Goal: Task Accomplishment & Management: Complete application form

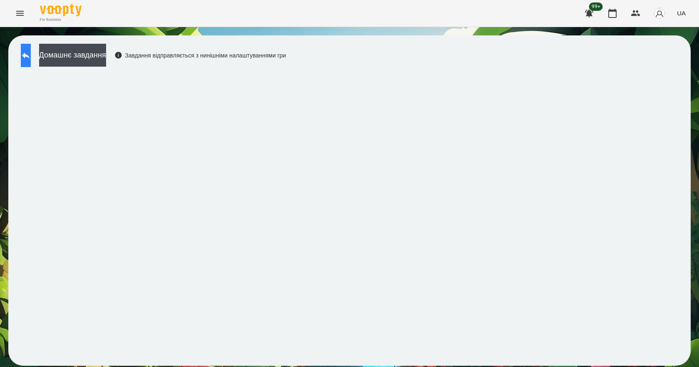
click at [30, 54] on icon at bounding box center [25, 55] width 7 height 6
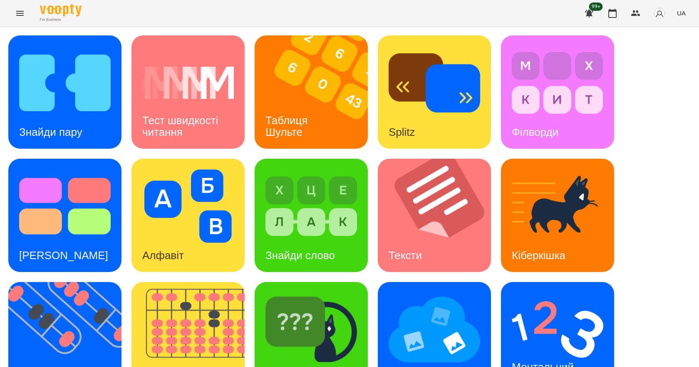
scroll to position [160, 0]
click at [199, 282] on img at bounding box center [193, 338] width 124 height 113
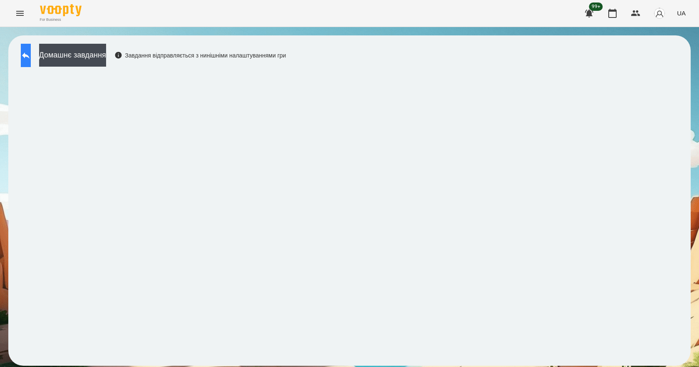
click at [31, 53] on icon at bounding box center [26, 55] width 10 height 10
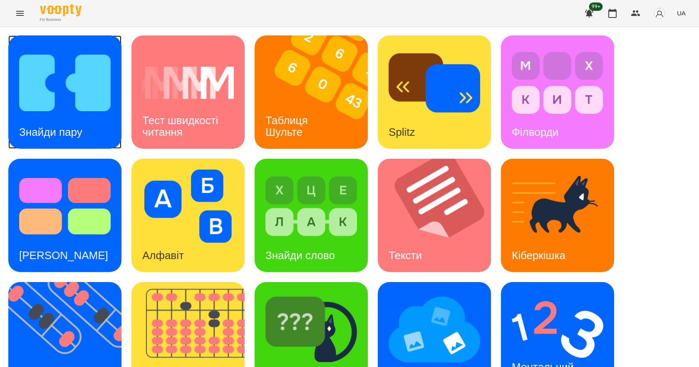
click at [82, 100] on img at bounding box center [65, 82] width 92 height 73
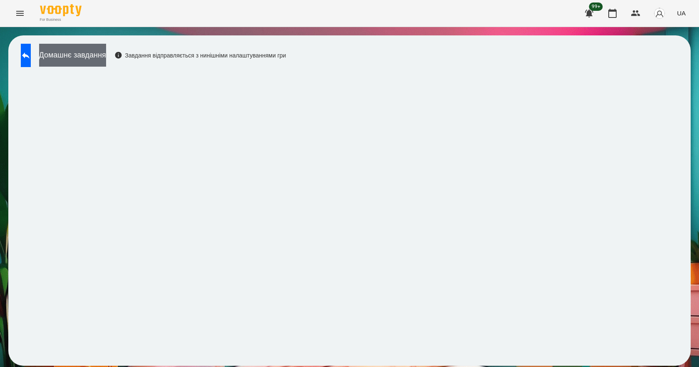
click at [96, 51] on button "Домашнє завдання" at bounding box center [72, 55] width 67 height 23
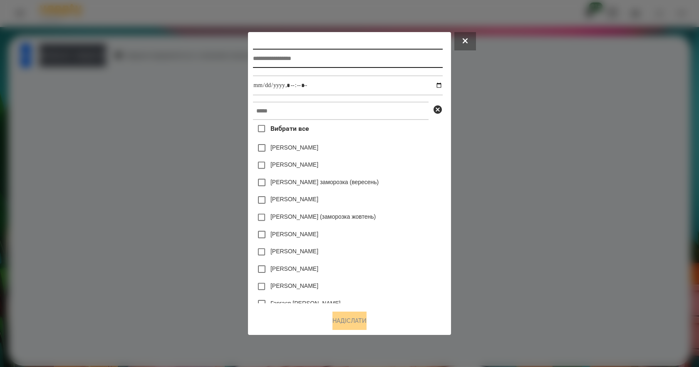
click at [319, 64] on input "text" at bounding box center [347, 58] width 189 height 19
type input "*"
type input "**********"
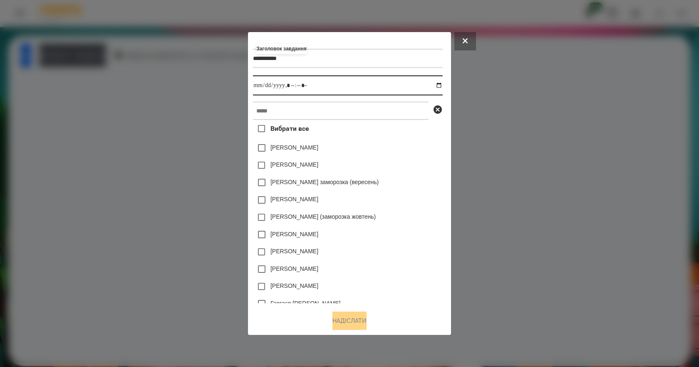
click at [442, 82] on input "datetime-local" at bounding box center [347, 85] width 189 height 20
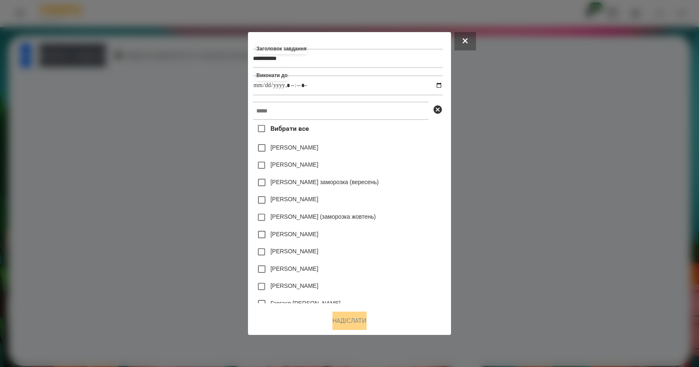
type input "**********"
click at [429, 183] on div "Злата Миц заморозка (вересень)" at bounding box center [347, 181] width 189 height 17
click at [359, 116] on input "text" at bounding box center [341, 111] width 176 height 18
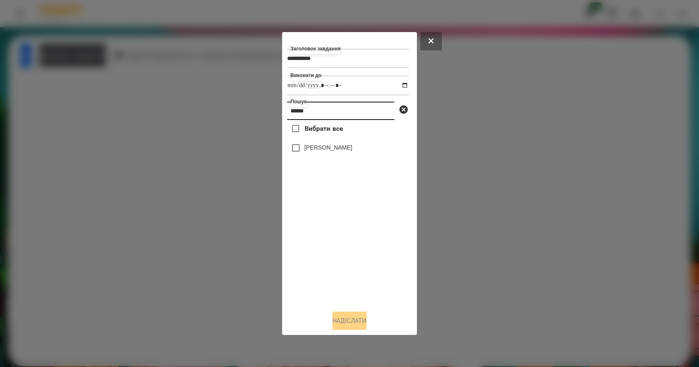
type input "******"
click at [335, 146] on label "[PERSON_NAME]" at bounding box center [329, 147] width 48 height 8
click at [357, 318] on button "Надіслати" at bounding box center [349, 320] width 34 height 18
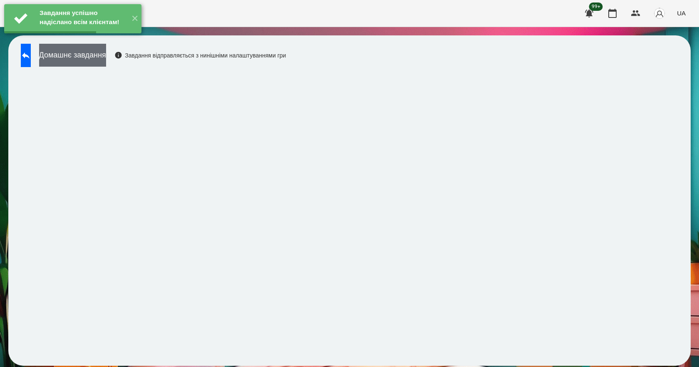
click at [98, 60] on button "Домашнє завдання" at bounding box center [72, 55] width 67 height 23
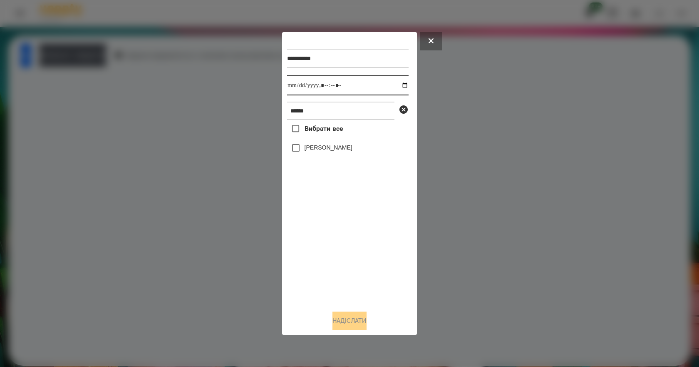
click at [396, 84] on input "datetime-local" at bounding box center [347, 85] width 121 height 20
type input "**********"
click at [334, 264] on div "Вибрати все Підгорний Єгор" at bounding box center [347, 211] width 121 height 183
click at [343, 151] on label "[PERSON_NAME]" at bounding box center [329, 147] width 48 height 8
click at [357, 317] on button "Надіслати" at bounding box center [349, 320] width 34 height 18
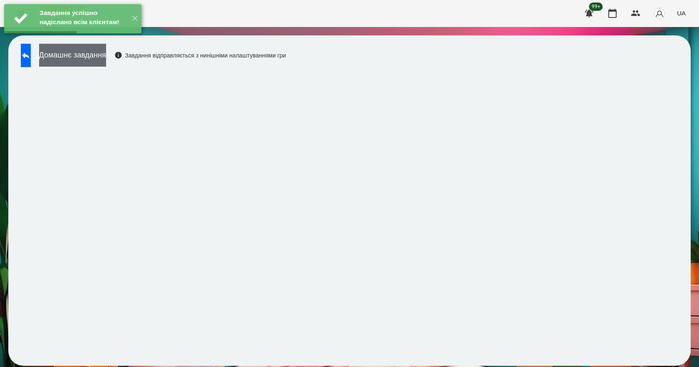
click at [87, 60] on button "Домашнє завдання" at bounding box center [72, 55] width 67 height 23
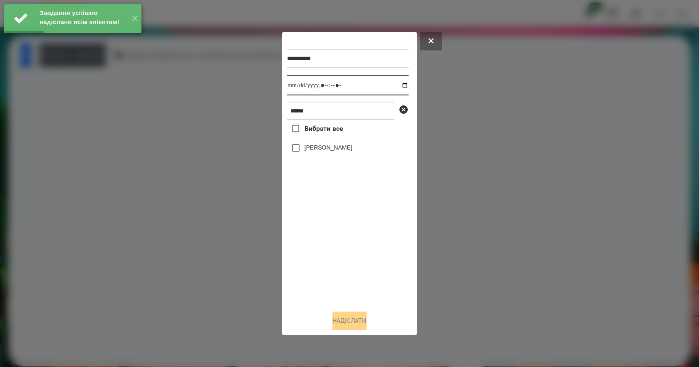
click at [401, 85] on input "datetime-local" at bounding box center [347, 85] width 121 height 20
type input "**********"
drag, startPoint x: 352, startPoint y: 262, endPoint x: 347, endPoint y: 199, distance: 62.5
click at [351, 256] on div "Вибрати все Підгорний Єгор" at bounding box center [347, 211] width 121 height 183
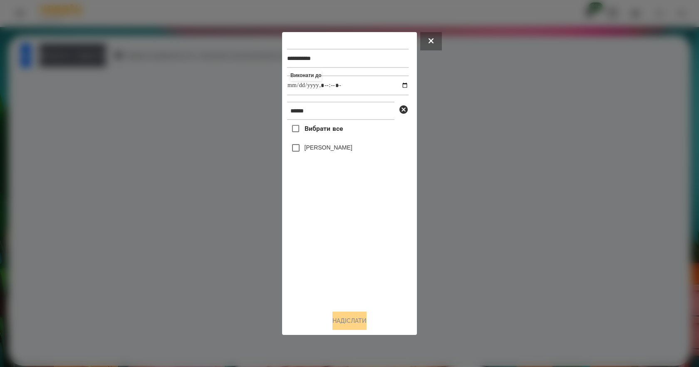
click at [324, 151] on label "[PERSON_NAME]" at bounding box center [329, 147] width 48 height 8
click at [354, 320] on button "Надіслати" at bounding box center [349, 320] width 34 height 18
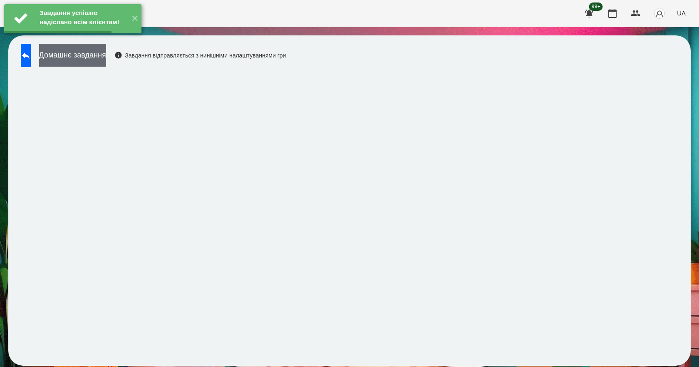
click at [98, 54] on button "Домашнє завдання" at bounding box center [72, 55] width 67 height 23
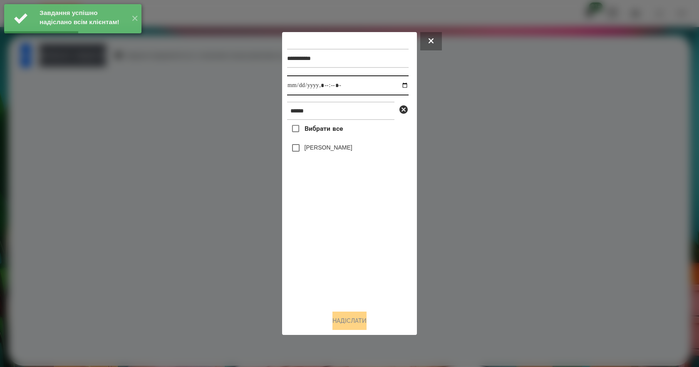
click at [396, 88] on input "datetime-local" at bounding box center [347, 85] width 121 height 20
type input "**********"
drag, startPoint x: 361, startPoint y: 254, endPoint x: 360, endPoint y: 218, distance: 36.2
click at [361, 245] on div "Вибрати все Підгорний Єгор" at bounding box center [347, 211] width 121 height 183
click at [321, 151] on label "[PERSON_NAME]" at bounding box center [329, 147] width 48 height 8
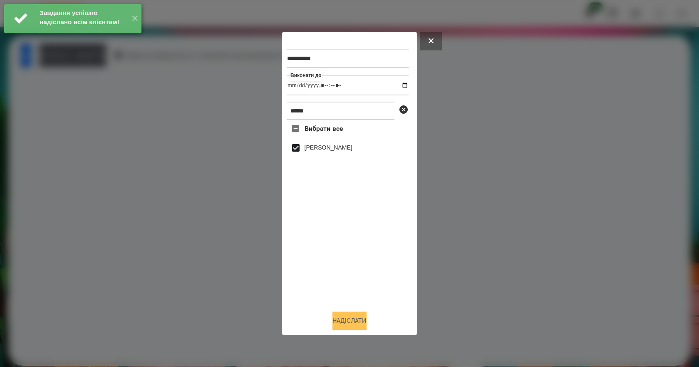
click at [363, 323] on button "Надіслати" at bounding box center [349, 320] width 34 height 18
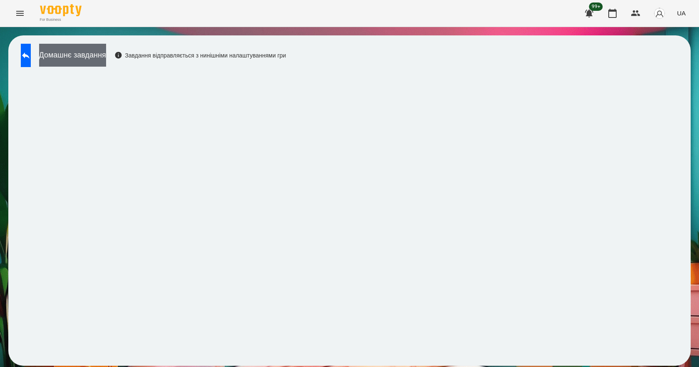
click at [106, 58] on button "Домашнє завдання" at bounding box center [72, 55] width 67 height 23
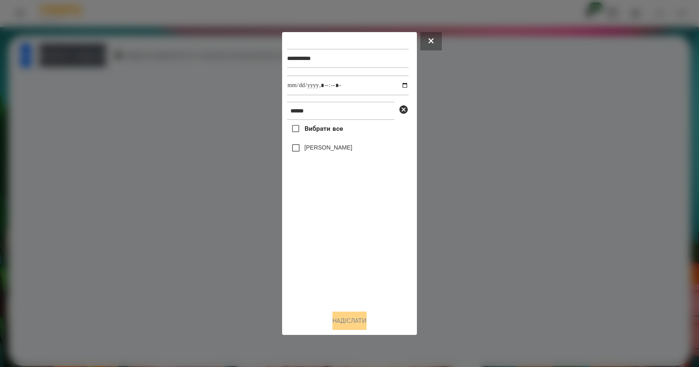
click at [324, 151] on label "[PERSON_NAME]" at bounding box center [329, 147] width 48 height 8
click at [361, 327] on button "Надіслати" at bounding box center [349, 320] width 34 height 18
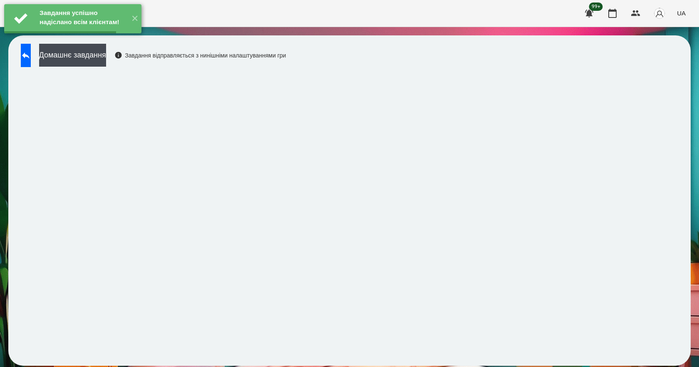
click at [96, 57] on button "Домашнє завдання" at bounding box center [72, 55] width 67 height 23
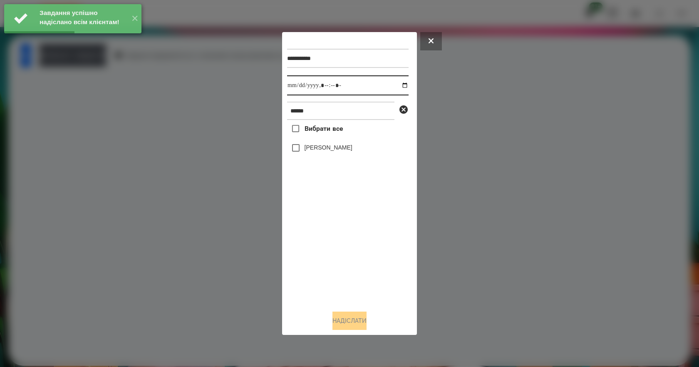
click at [401, 84] on input "datetime-local" at bounding box center [347, 85] width 121 height 20
type input "**********"
click at [362, 240] on div "Вибрати все Підгорний Єгор" at bounding box center [347, 211] width 121 height 183
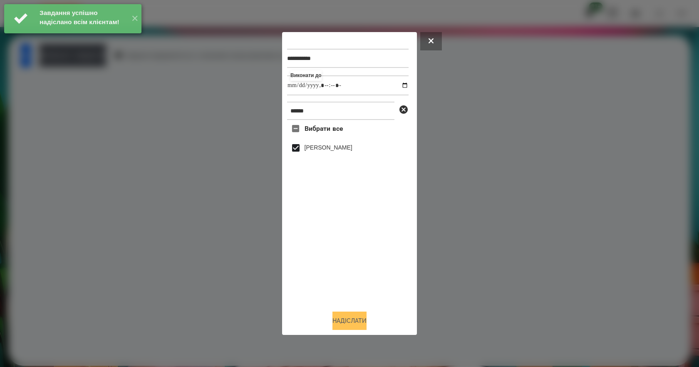
click at [352, 324] on button "Надіслати" at bounding box center [349, 320] width 34 height 18
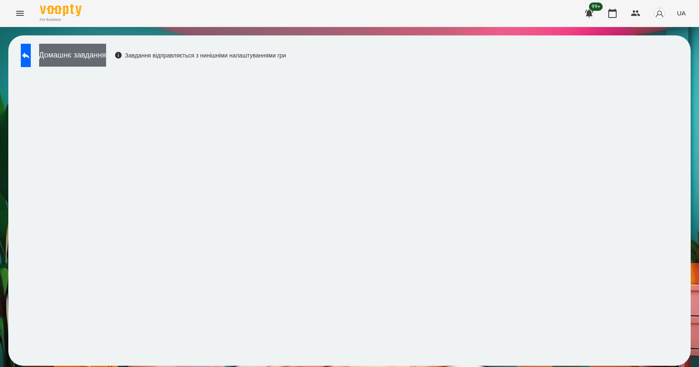
click at [99, 56] on button "Домашнє завдання" at bounding box center [72, 55] width 67 height 23
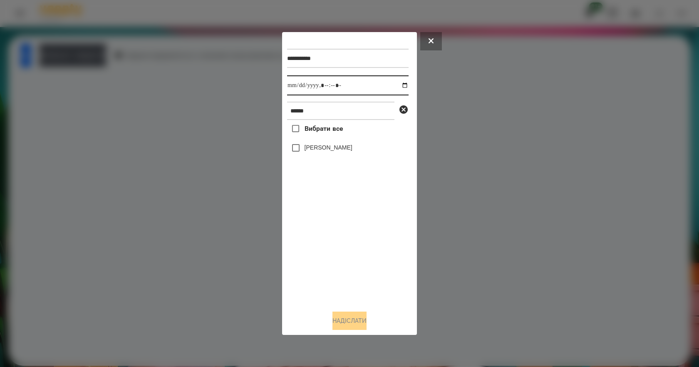
click at [400, 86] on input "datetime-local" at bounding box center [347, 85] width 121 height 20
type input "**********"
click at [368, 283] on div "Вибрати все Підгорний Єгор" at bounding box center [347, 211] width 121 height 183
click at [315, 147] on label "[PERSON_NAME]" at bounding box center [329, 147] width 48 height 8
click at [350, 329] on button "Надіслати" at bounding box center [349, 320] width 34 height 18
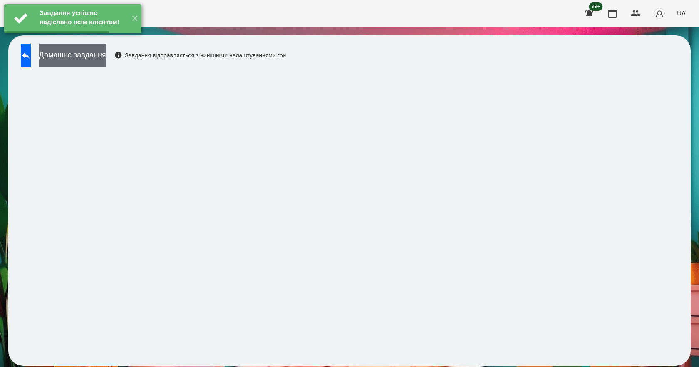
click at [87, 56] on button "Домашнє завдання" at bounding box center [72, 55] width 67 height 23
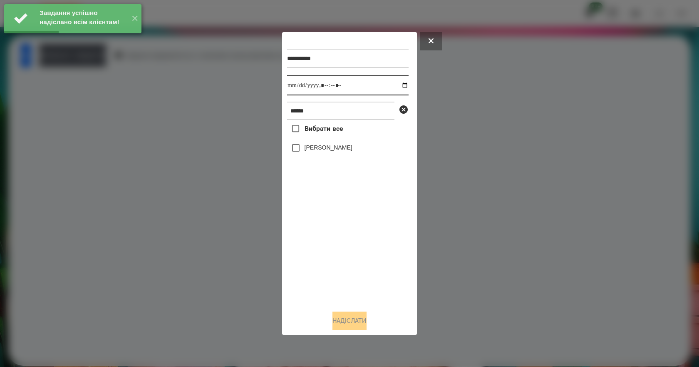
click at [394, 84] on input "datetime-local" at bounding box center [347, 85] width 121 height 20
click at [396, 84] on input "datetime-local" at bounding box center [347, 85] width 121 height 20
type input "**********"
drag, startPoint x: 358, startPoint y: 254, endPoint x: 342, endPoint y: 215, distance: 42.2
click at [357, 251] on div "Вибрати все Підгорний Єгор" at bounding box center [347, 211] width 121 height 183
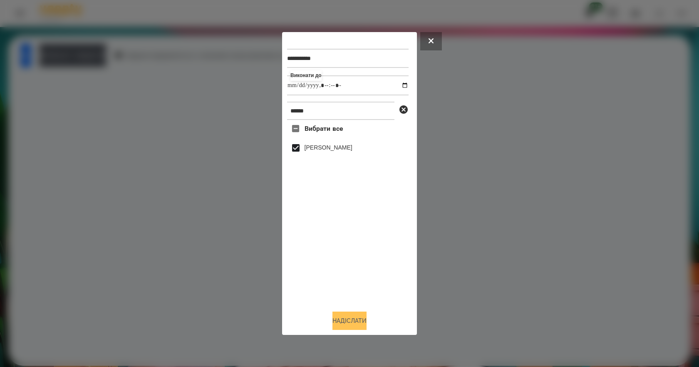
click at [364, 322] on button "Надіслати" at bounding box center [349, 320] width 34 height 18
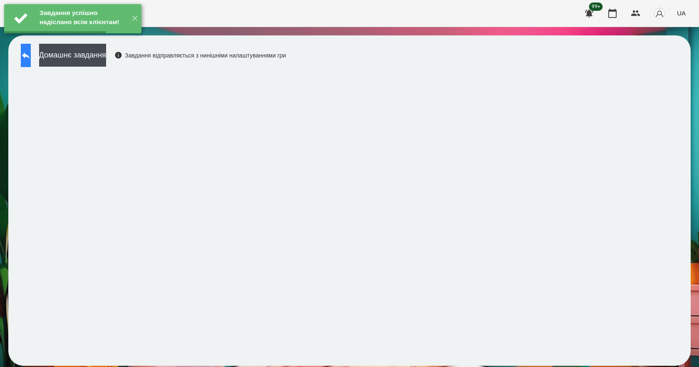
click at [31, 59] on icon at bounding box center [26, 55] width 10 height 10
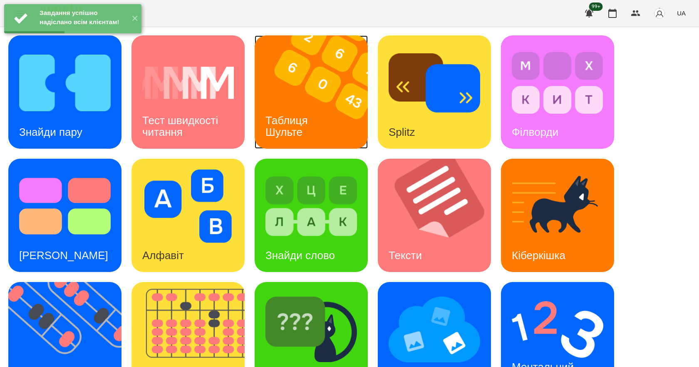
click at [295, 97] on img at bounding box center [317, 91] width 124 height 113
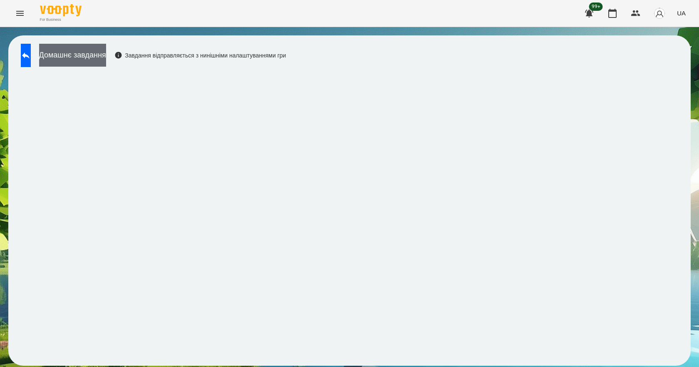
click at [106, 57] on button "Домашнє завдання" at bounding box center [72, 55] width 67 height 23
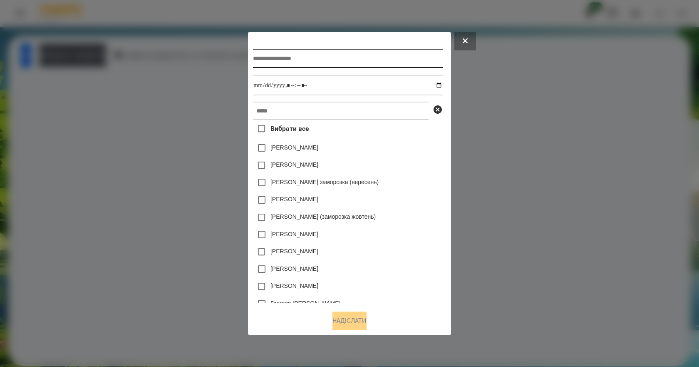
click at [295, 52] on input "text" at bounding box center [347, 58] width 189 height 19
type input "**********"
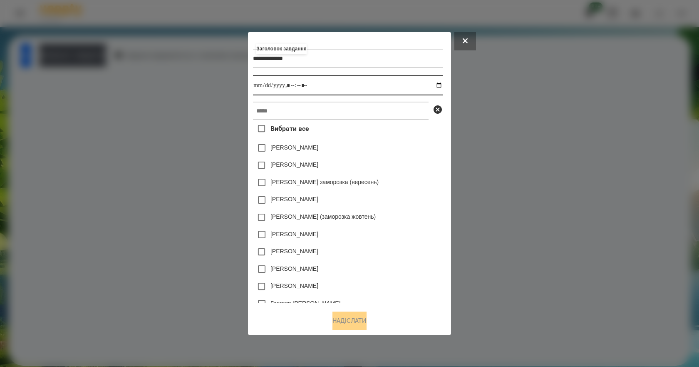
click at [442, 84] on input "datetime-local" at bounding box center [347, 85] width 189 height 20
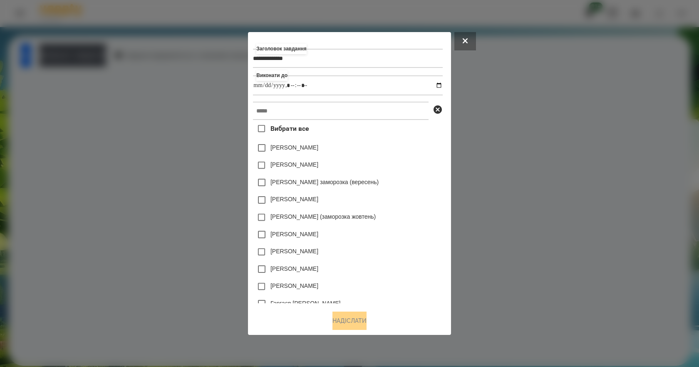
type input "**********"
drag, startPoint x: 421, startPoint y: 186, endPoint x: 392, endPoint y: 174, distance: 30.8
click at [421, 186] on div "Злата Миц заморозка (вересень)" at bounding box center [347, 181] width 189 height 17
click at [302, 115] on input "text" at bounding box center [341, 111] width 176 height 18
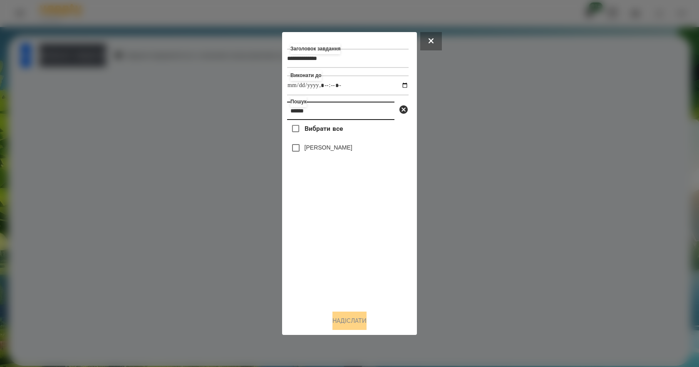
type input "******"
click at [330, 151] on label "[PERSON_NAME]" at bounding box center [329, 147] width 48 height 8
click at [348, 325] on button "Надіслати" at bounding box center [349, 320] width 34 height 18
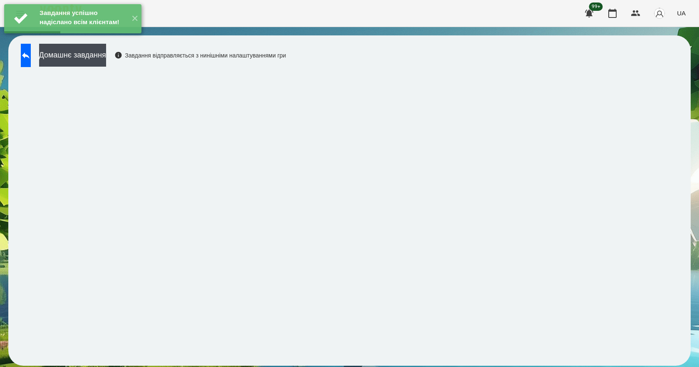
click at [85, 67] on div "Домашнє завдання Завдання відправляється з нинішніми налаштуваннями гри" at bounding box center [151, 57] width 269 height 27
click at [86, 65] on button "Домашнє завдання" at bounding box center [72, 55] width 67 height 23
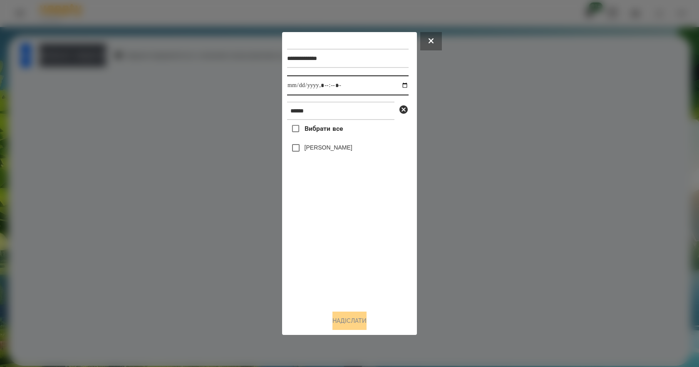
click at [396, 83] on input "datetime-local" at bounding box center [347, 85] width 121 height 20
type input "**********"
click at [321, 260] on div "Вибрати все Підгорний Єгор" at bounding box center [347, 211] width 121 height 183
click at [341, 150] on label "[PERSON_NAME]" at bounding box center [329, 147] width 48 height 8
click at [351, 322] on button "Надіслати" at bounding box center [349, 320] width 34 height 18
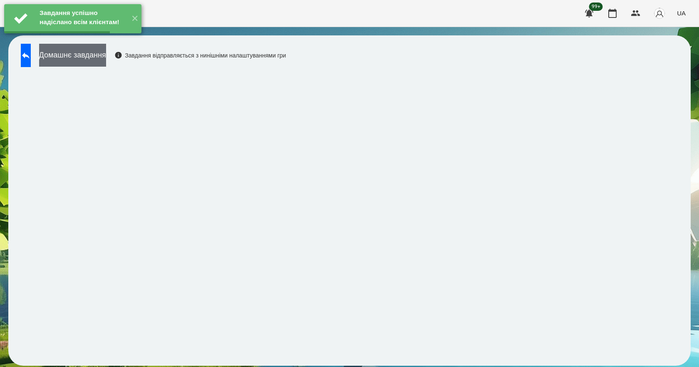
click at [93, 59] on button "Домашнє завдання" at bounding box center [72, 55] width 67 height 23
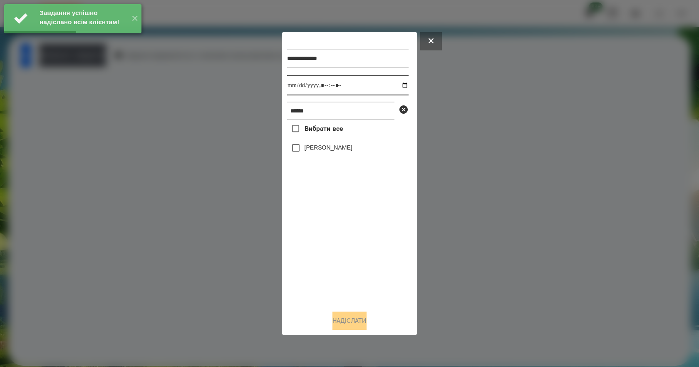
click at [398, 85] on input "datetime-local" at bounding box center [347, 85] width 121 height 20
type input "**********"
click at [333, 272] on div "Вибрати все Підгорний Єгор" at bounding box center [347, 211] width 121 height 183
click at [333, 151] on label "[PERSON_NAME]" at bounding box center [329, 147] width 48 height 8
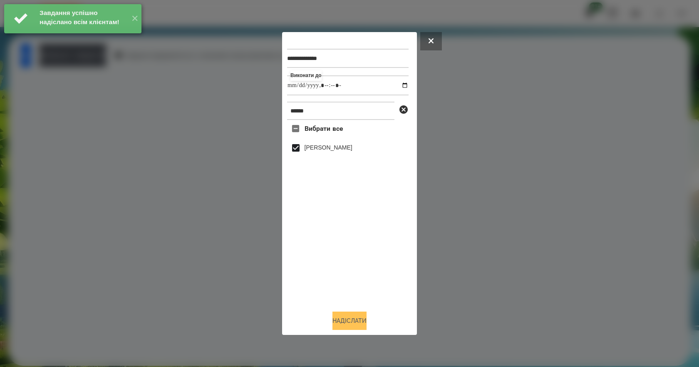
click at [367, 326] on button "Надіслати" at bounding box center [349, 320] width 34 height 18
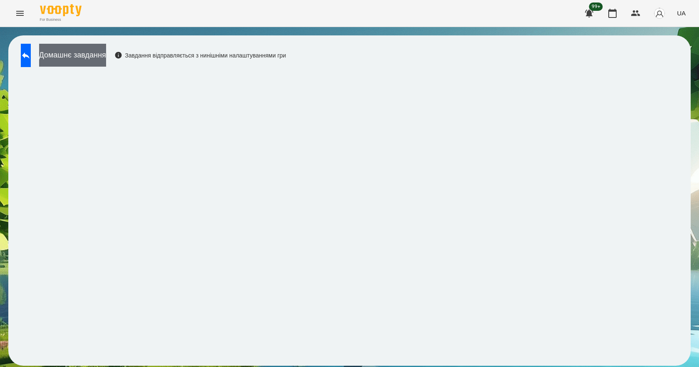
click at [103, 57] on button "Домашнє завдання" at bounding box center [72, 55] width 67 height 23
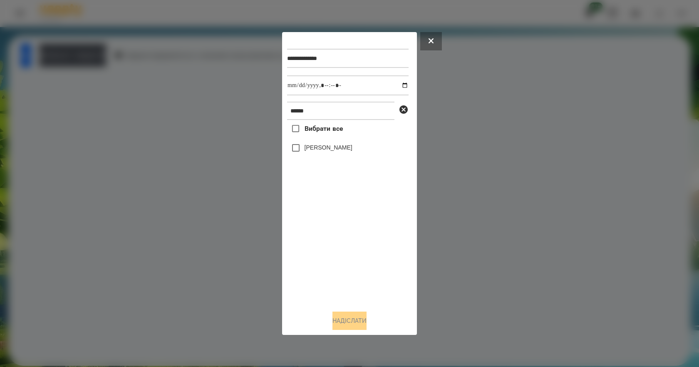
click at [330, 151] on label "[PERSON_NAME]" at bounding box center [329, 147] width 48 height 8
click at [357, 321] on button "Надіслати" at bounding box center [349, 320] width 34 height 18
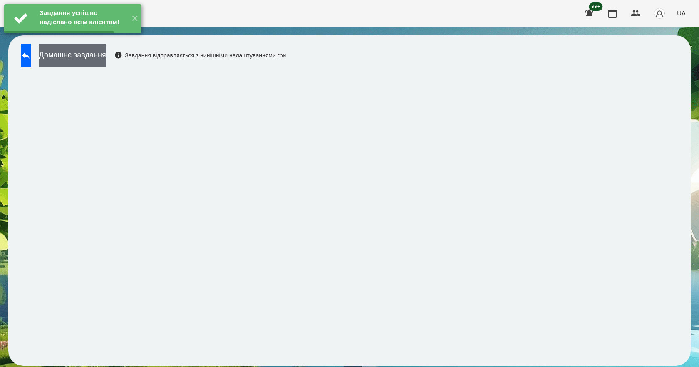
click at [105, 55] on button "Домашнє завдання" at bounding box center [72, 55] width 67 height 23
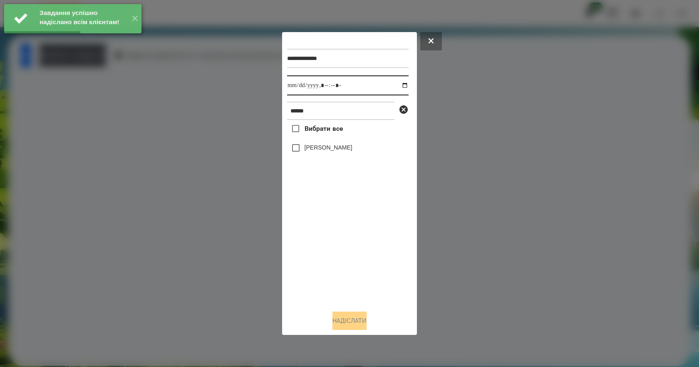
click at [398, 84] on input "datetime-local" at bounding box center [347, 85] width 121 height 20
type input "**********"
drag, startPoint x: 339, startPoint y: 284, endPoint x: 333, endPoint y: 211, distance: 73.5
click at [339, 278] on div "Вибрати все Підгорний Єгор" at bounding box center [347, 211] width 121 height 183
click at [333, 146] on label "[PERSON_NAME]" at bounding box center [329, 147] width 48 height 8
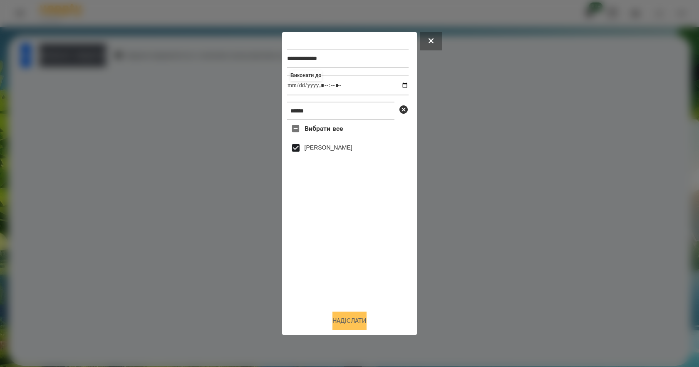
click at [351, 326] on button "Надіслати" at bounding box center [349, 320] width 34 height 18
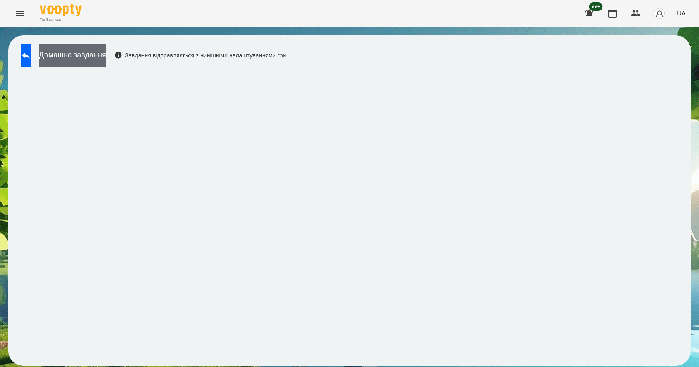
click at [92, 64] on button "Домашнє завдання" at bounding box center [72, 55] width 67 height 23
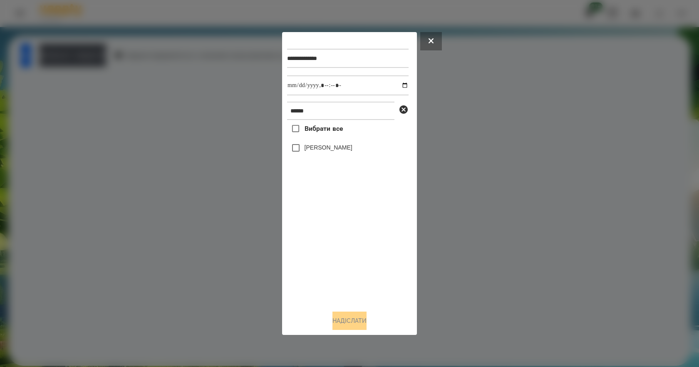
click at [327, 151] on label "[PERSON_NAME]" at bounding box center [329, 147] width 48 height 8
click at [362, 327] on button "Надіслати" at bounding box center [349, 320] width 34 height 18
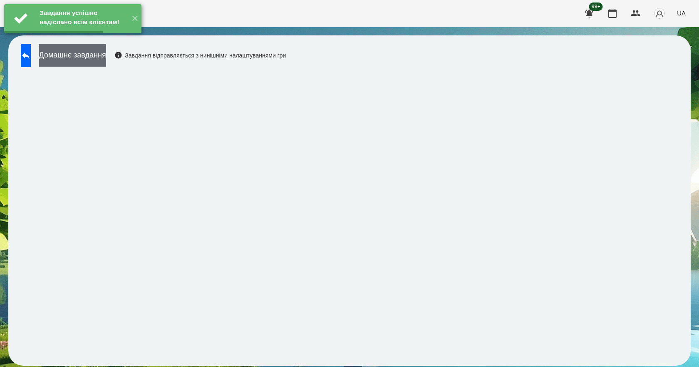
click at [106, 64] on button "Домашнє завдання" at bounding box center [72, 55] width 67 height 23
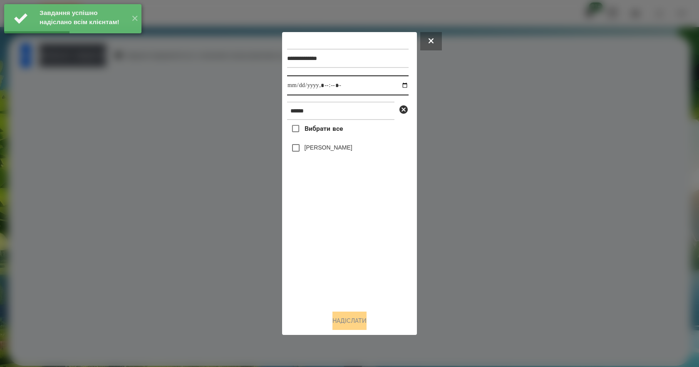
click at [397, 85] on input "datetime-local" at bounding box center [347, 85] width 121 height 20
type input "**********"
drag, startPoint x: 349, startPoint y: 269, endPoint x: 348, endPoint y: 262, distance: 7.6
click at [348, 268] on div "Вибрати все Підгорний Єгор" at bounding box center [347, 211] width 121 height 183
click at [318, 151] on label "[PERSON_NAME]" at bounding box center [329, 147] width 48 height 8
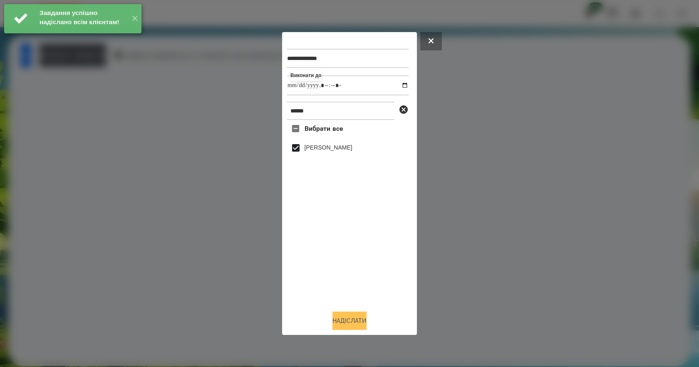
click at [347, 329] on button "Надіслати" at bounding box center [349, 320] width 34 height 18
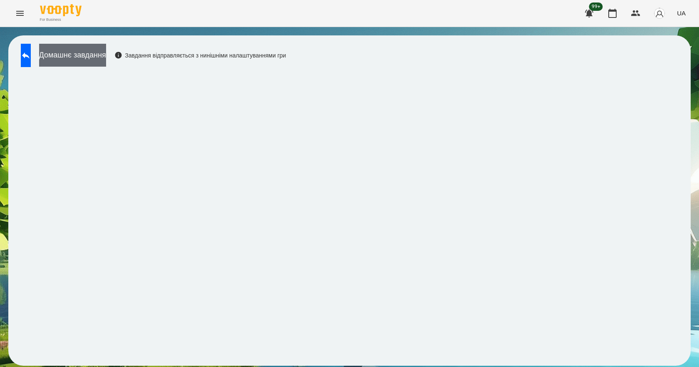
click at [105, 57] on button "Домашнє завдання" at bounding box center [72, 55] width 67 height 23
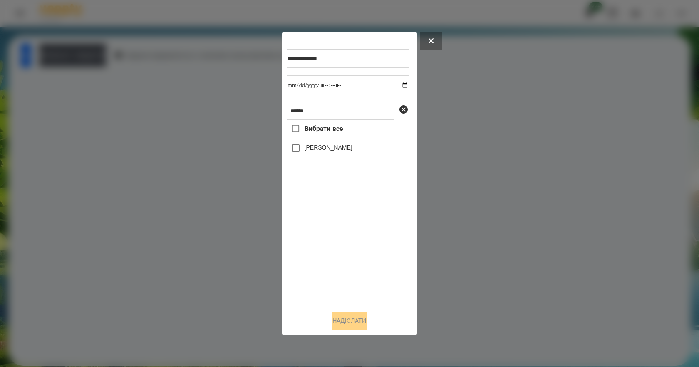
click at [332, 146] on label "[PERSON_NAME]" at bounding box center [329, 147] width 48 height 8
drag, startPoint x: 362, startPoint y: 334, endPoint x: 361, endPoint y: 329, distance: 4.7
click at [361, 329] on div "**********" at bounding box center [349, 183] width 135 height 303
click at [360, 329] on button "Надіслати" at bounding box center [349, 320] width 34 height 18
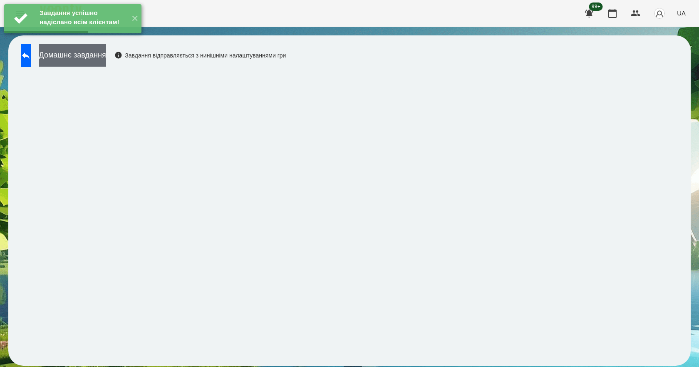
click at [97, 58] on button "Домашнє завдання" at bounding box center [72, 55] width 67 height 23
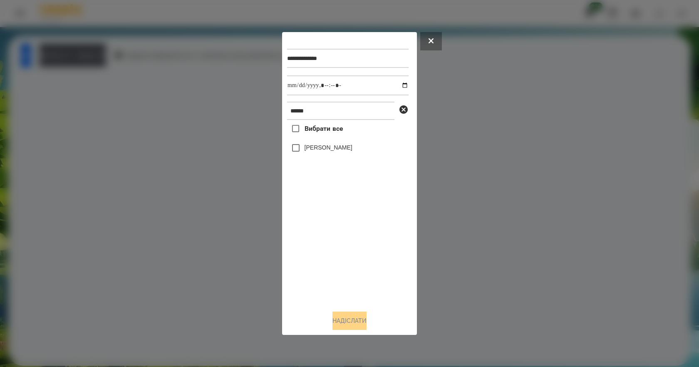
click at [333, 149] on label "[PERSON_NAME]" at bounding box center [329, 147] width 48 height 8
click at [350, 322] on button "Надіслати" at bounding box center [349, 320] width 34 height 18
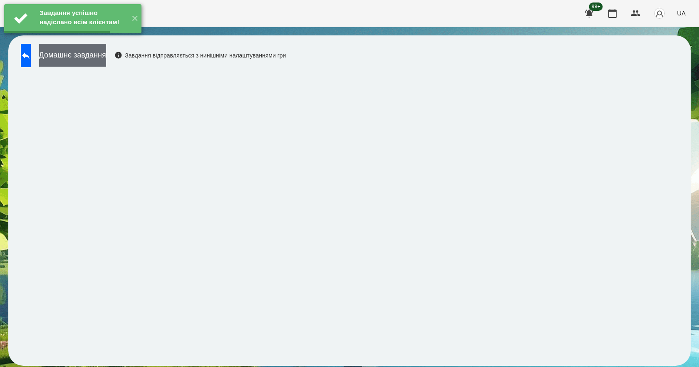
click at [96, 61] on button "Домашнє завдання" at bounding box center [72, 55] width 67 height 23
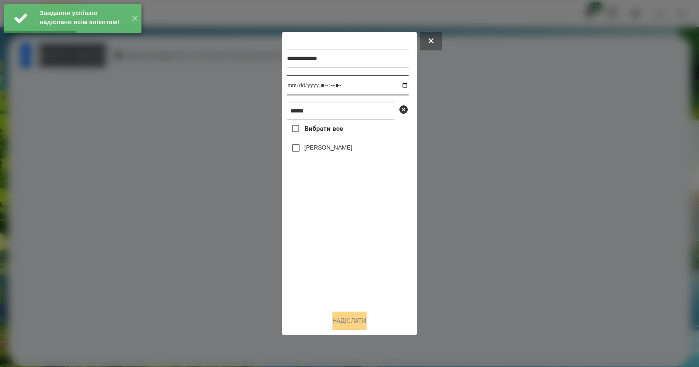
click at [396, 86] on input "datetime-local" at bounding box center [347, 85] width 121 height 20
type input "**********"
click at [356, 264] on div "Вибрати все Підгорний Єгор" at bounding box center [347, 211] width 121 height 183
click at [314, 146] on label "[PERSON_NAME]" at bounding box center [329, 147] width 48 height 8
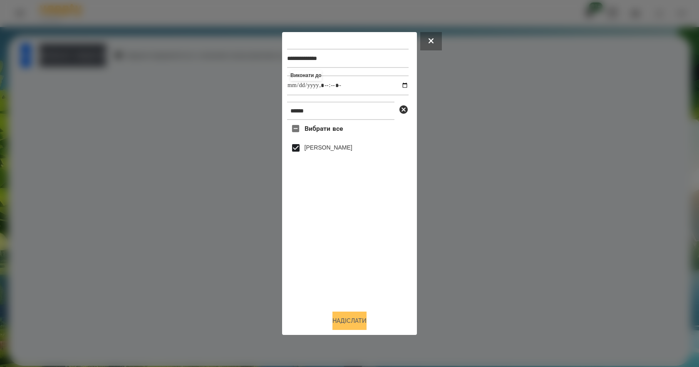
click at [358, 323] on button "Надіслати" at bounding box center [349, 320] width 34 height 18
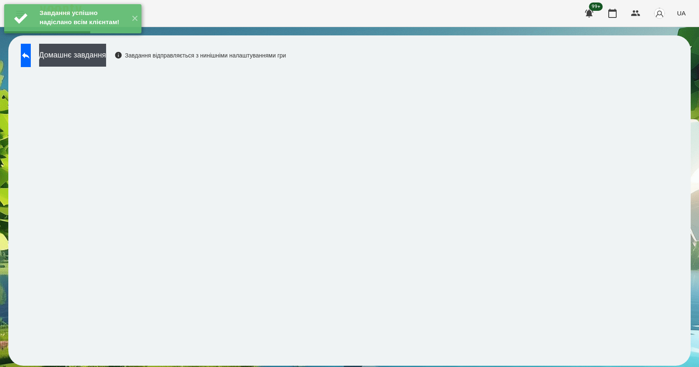
click at [100, 69] on div "Домашнє завдання Завдання відправляється з нинішніми налаштуваннями гри" at bounding box center [151, 57] width 269 height 27
click at [99, 62] on button "Домашнє завдання" at bounding box center [72, 55] width 67 height 23
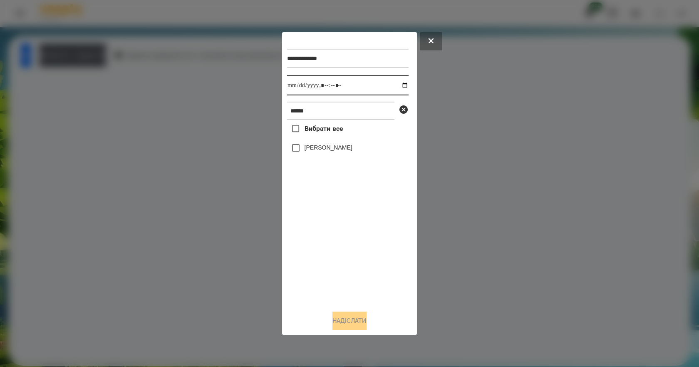
click at [399, 88] on input "datetime-local" at bounding box center [347, 85] width 121 height 20
click at [378, 246] on div "Вибрати все Підгорний Єгор" at bounding box center [347, 211] width 121 height 183
click at [322, 149] on label "[PERSON_NAME]" at bounding box center [329, 147] width 48 height 8
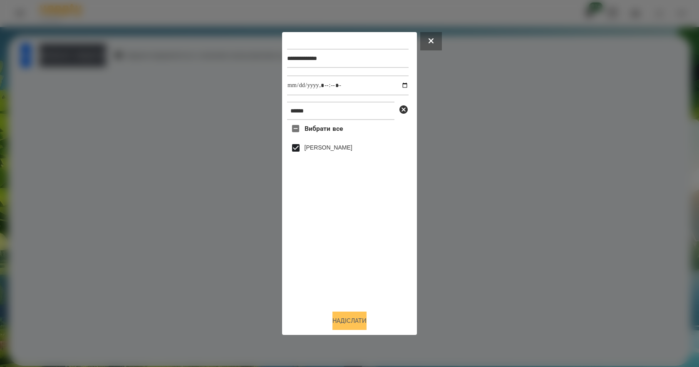
click at [344, 322] on button "Надіслати" at bounding box center [349, 320] width 34 height 18
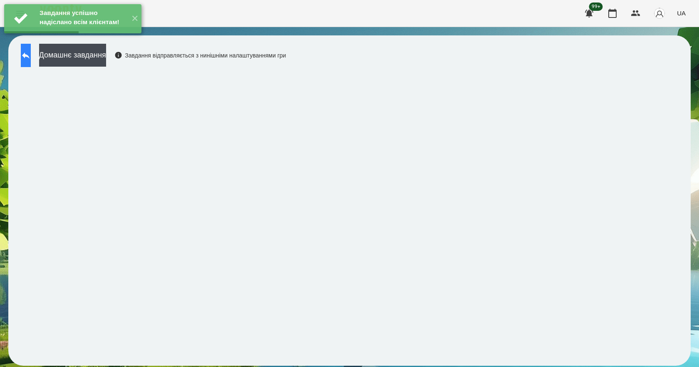
click at [31, 64] on button at bounding box center [26, 55] width 10 height 23
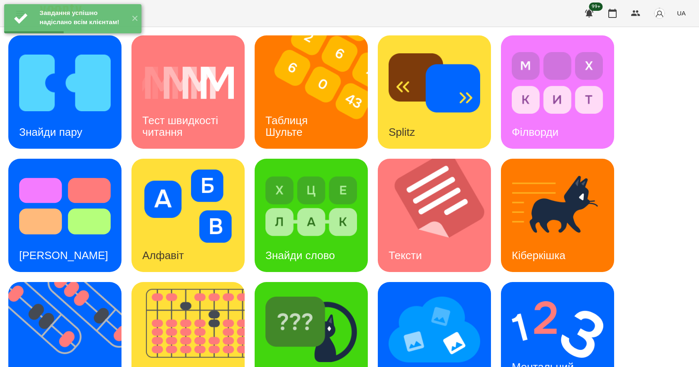
scroll to position [160, 0]
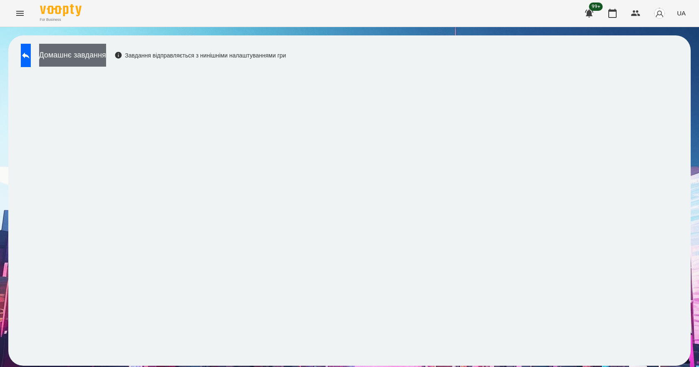
click at [101, 62] on button "Домашнє завдання" at bounding box center [72, 55] width 67 height 23
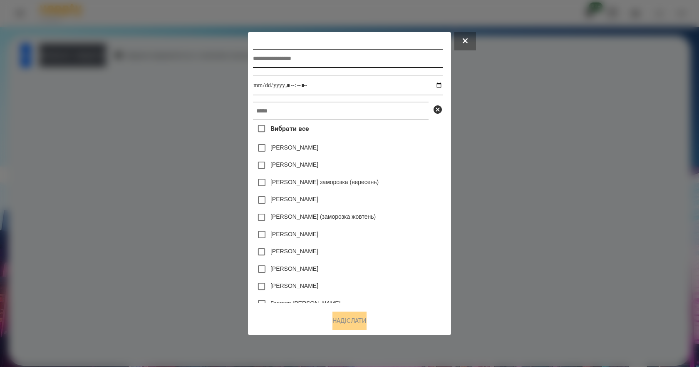
click at [356, 57] on input "text" at bounding box center [347, 58] width 189 height 19
type input "*******"
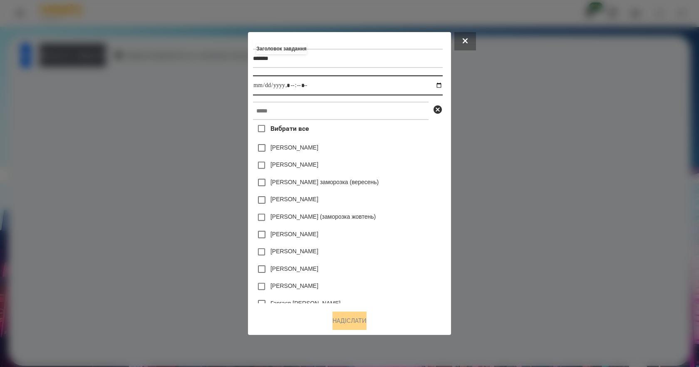
click at [442, 86] on input "datetime-local" at bounding box center [347, 85] width 189 height 20
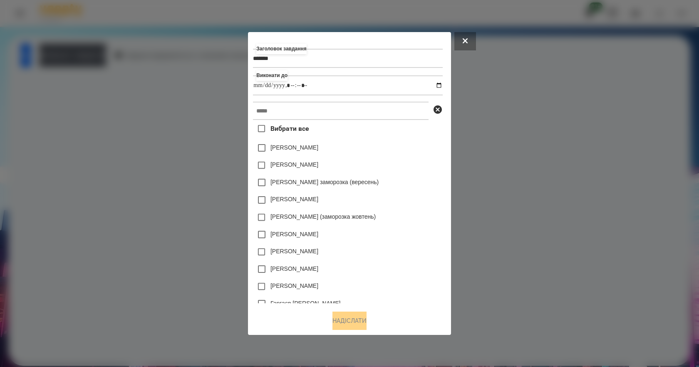
type input "**********"
drag, startPoint x: 426, startPoint y: 180, endPoint x: 421, endPoint y: 176, distance: 7.1
click at [426, 180] on div "Злата Миц заморозка (вересень)" at bounding box center [347, 181] width 189 height 17
click at [327, 114] on input "text" at bounding box center [341, 111] width 176 height 18
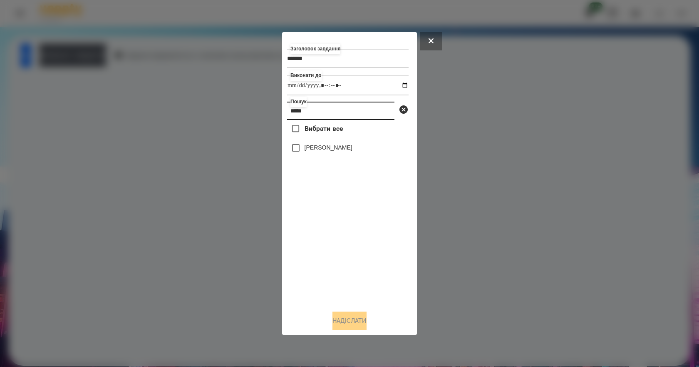
type input "*****"
click at [344, 150] on label "[PERSON_NAME]" at bounding box center [329, 147] width 48 height 8
click at [345, 322] on button "Надіслати" at bounding box center [349, 320] width 34 height 18
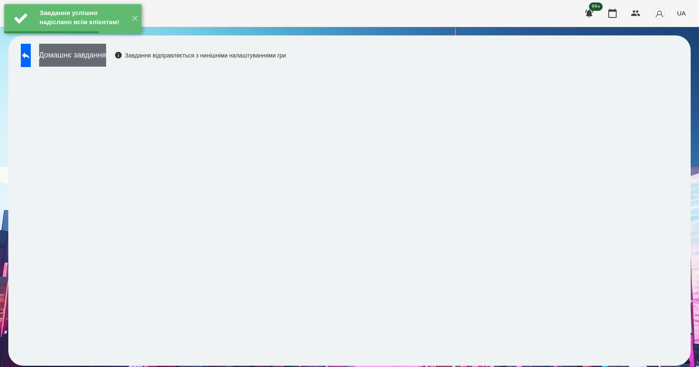
click at [92, 53] on button "Домашнє завдання" at bounding box center [72, 55] width 67 height 23
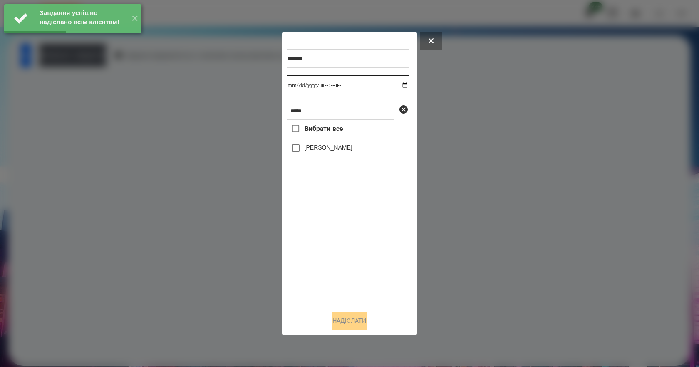
click at [394, 85] on input "datetime-local" at bounding box center [347, 85] width 121 height 20
type input "**********"
drag, startPoint x: 332, startPoint y: 274, endPoint x: 334, endPoint y: 257, distance: 17.3
click at [332, 273] on div "Вибрати все Підгорний Єгор" at bounding box center [347, 211] width 121 height 183
click at [326, 149] on label "[PERSON_NAME]" at bounding box center [329, 147] width 48 height 8
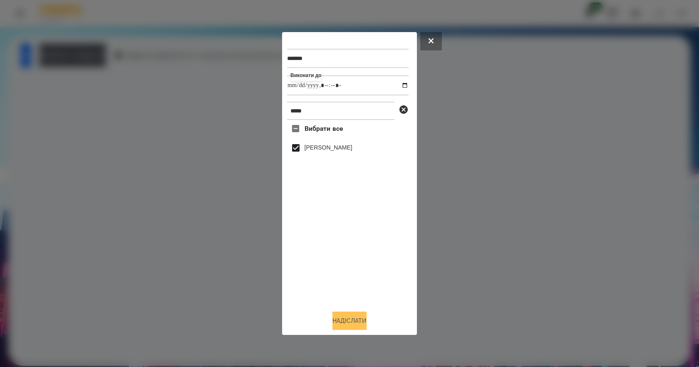
click at [349, 326] on button "Надіслати" at bounding box center [349, 320] width 34 height 18
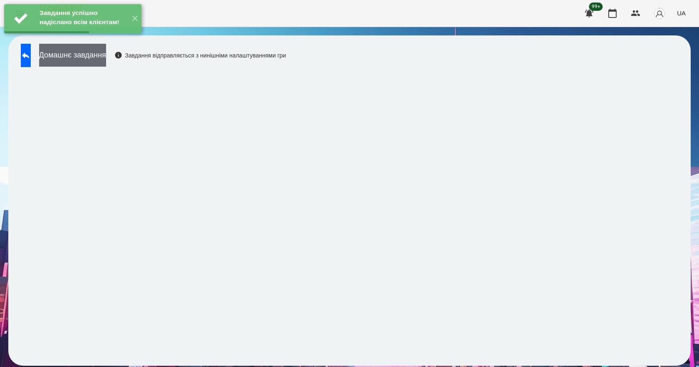
click at [106, 59] on button "Домашнє завдання" at bounding box center [72, 55] width 67 height 23
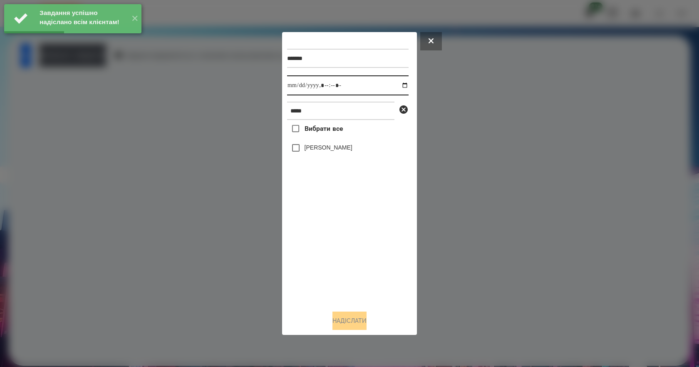
click at [399, 84] on input "datetime-local" at bounding box center [347, 85] width 121 height 20
type input "**********"
drag, startPoint x: 335, startPoint y: 244, endPoint x: 334, endPoint y: 225, distance: 18.3
click at [335, 241] on div "Вибрати все Підгорний Єгор" at bounding box center [347, 211] width 121 height 183
click at [313, 149] on label "[PERSON_NAME]" at bounding box center [329, 147] width 48 height 8
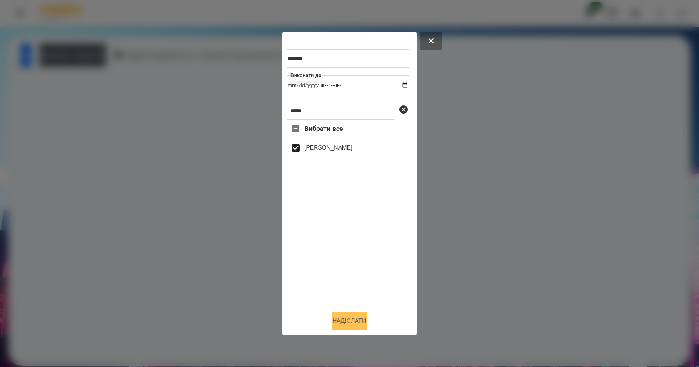
click at [355, 322] on button "Надіслати" at bounding box center [349, 320] width 34 height 18
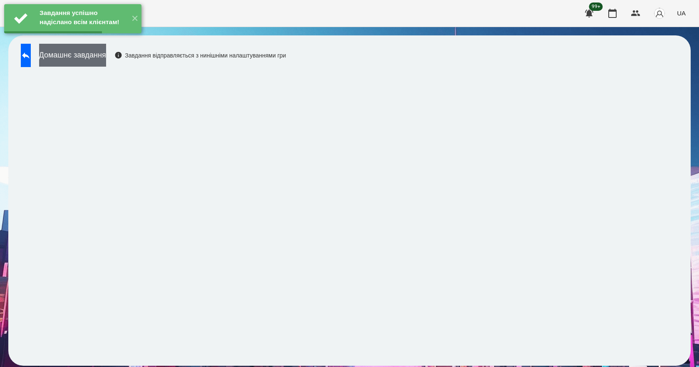
click at [96, 62] on button "Домашнє завдання" at bounding box center [72, 55] width 67 height 23
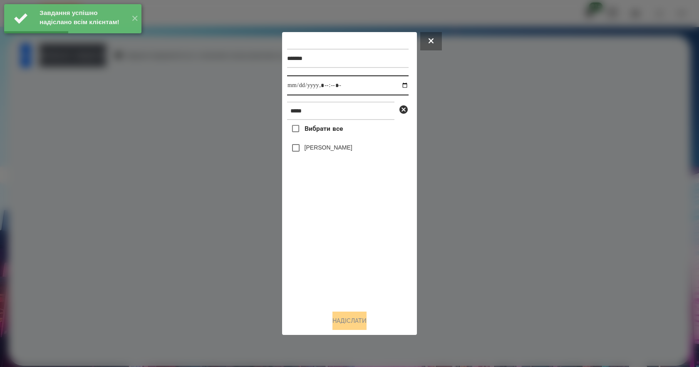
click at [397, 84] on input "datetime-local" at bounding box center [347, 85] width 121 height 20
type input "**********"
drag, startPoint x: 348, startPoint y: 287, endPoint x: 343, endPoint y: 252, distance: 35.8
click at [347, 282] on div "Вибрати все Підгорний Єгор" at bounding box center [347, 211] width 121 height 183
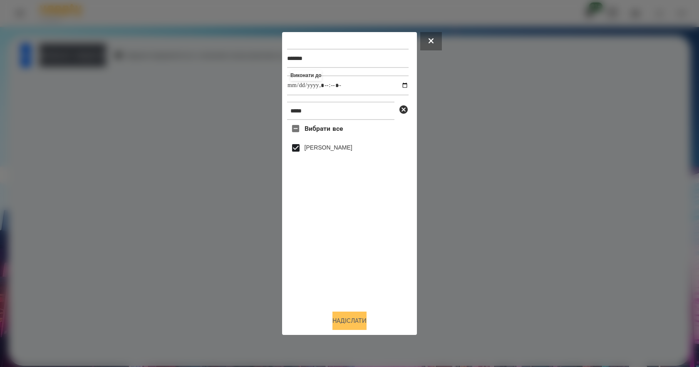
click at [355, 321] on button "Надіслати" at bounding box center [349, 320] width 34 height 18
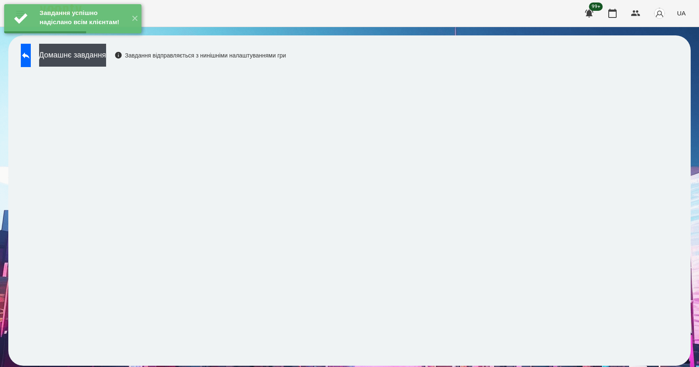
click at [103, 67] on div "Домашнє завдання Завдання відправляється з нинішніми налаштуваннями гри" at bounding box center [151, 57] width 269 height 27
click at [106, 63] on button "Домашнє завдання" at bounding box center [72, 55] width 67 height 23
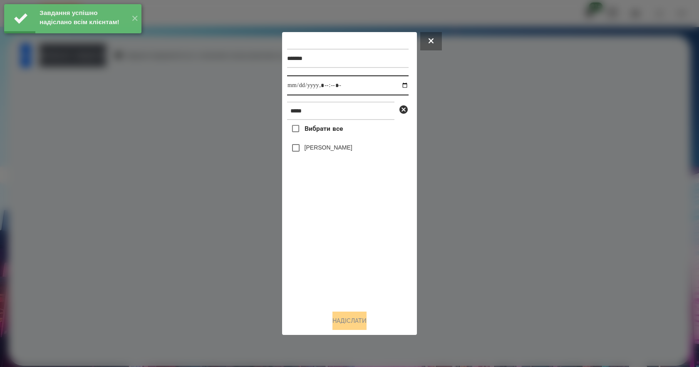
click at [399, 87] on input "datetime-local" at bounding box center [347, 85] width 121 height 20
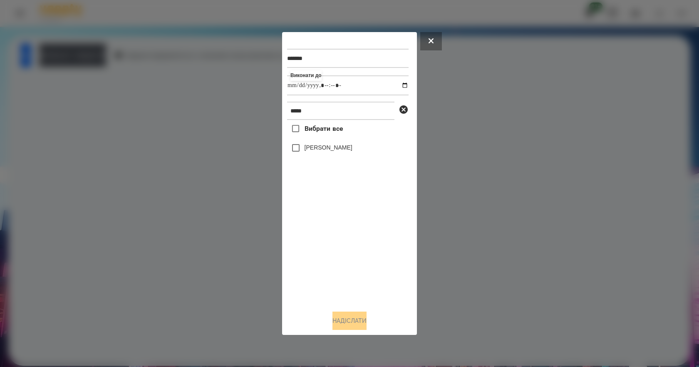
type input "**********"
drag, startPoint x: 308, startPoint y: 275, endPoint x: 305, endPoint y: 250, distance: 24.8
click at [307, 271] on div "Вибрати все Підгорний Єгор" at bounding box center [347, 211] width 121 height 183
click at [364, 323] on button "Надіслати" at bounding box center [349, 320] width 34 height 18
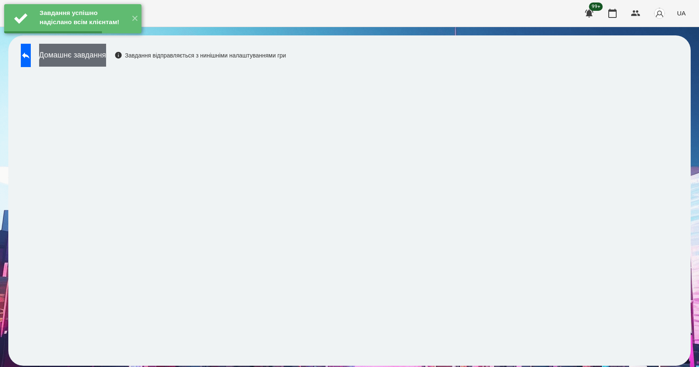
click at [96, 60] on button "Домашнє завдання" at bounding box center [72, 55] width 67 height 23
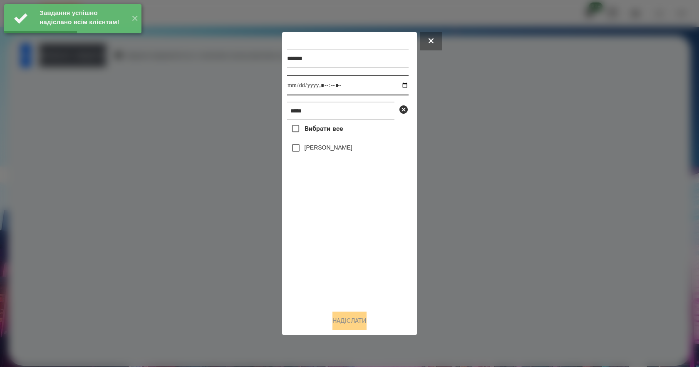
click at [398, 84] on input "datetime-local" at bounding box center [347, 85] width 121 height 20
type input "**********"
drag, startPoint x: 338, startPoint y: 255, endPoint x: 337, endPoint y: 250, distance: 5.1
click at [338, 255] on div "Вибрати все Підгорний Єгор" at bounding box center [347, 211] width 121 height 183
click at [311, 146] on label "[PERSON_NAME]" at bounding box center [329, 147] width 48 height 8
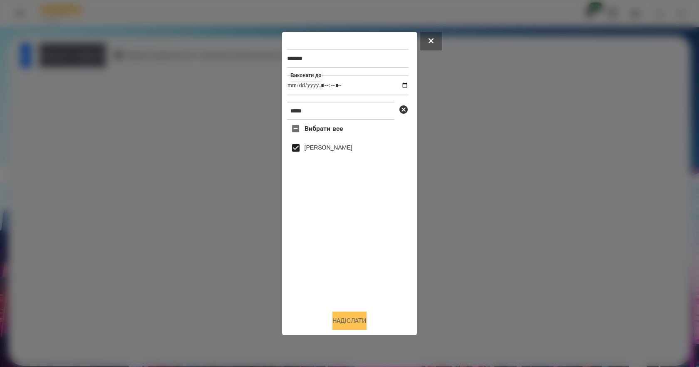
click at [354, 319] on button "Надіслати" at bounding box center [349, 320] width 34 height 18
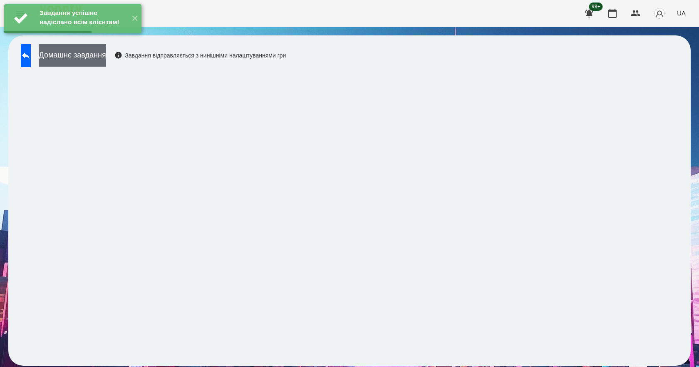
click at [98, 54] on button "Домашнє завдання" at bounding box center [72, 55] width 67 height 23
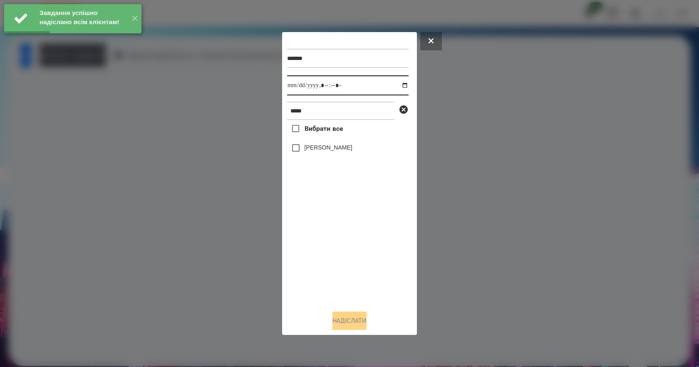
click at [399, 86] on input "datetime-local" at bounding box center [347, 85] width 121 height 20
type input "**********"
click at [345, 250] on div "Вибрати все Підгорний Єгор" at bounding box center [347, 211] width 121 height 183
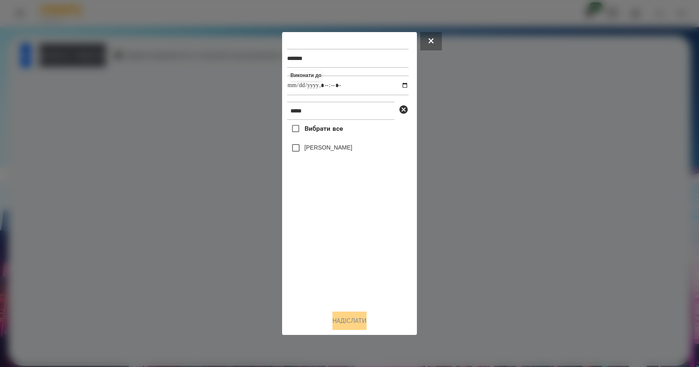
click at [317, 151] on label "[PERSON_NAME]" at bounding box center [329, 147] width 48 height 8
click at [356, 320] on button "Надіслати" at bounding box center [349, 320] width 34 height 18
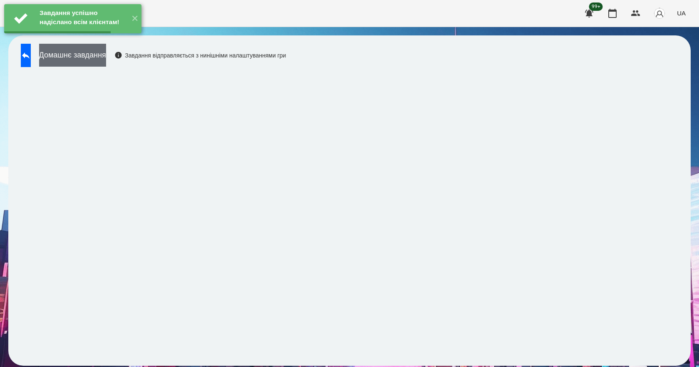
click at [102, 54] on button "Домашнє завдання" at bounding box center [72, 55] width 67 height 23
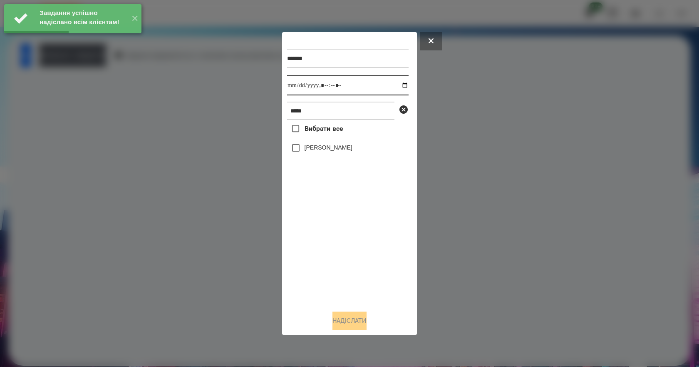
click at [401, 86] on input "datetime-local" at bounding box center [347, 85] width 121 height 20
type input "**********"
drag, startPoint x: 359, startPoint y: 258, endPoint x: 358, endPoint y: 228, distance: 30.0
click at [358, 258] on div "Вибрати все Підгорний Єгор" at bounding box center [347, 211] width 121 height 183
click at [315, 148] on label "[PERSON_NAME]" at bounding box center [329, 147] width 48 height 8
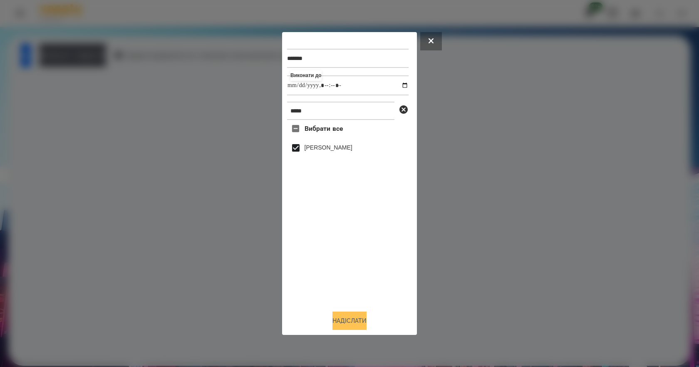
click at [358, 320] on button "Надіслати" at bounding box center [349, 320] width 34 height 18
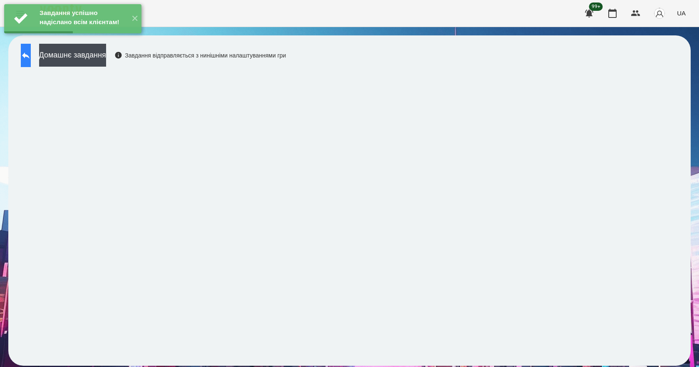
click at [28, 63] on button at bounding box center [26, 55] width 10 height 23
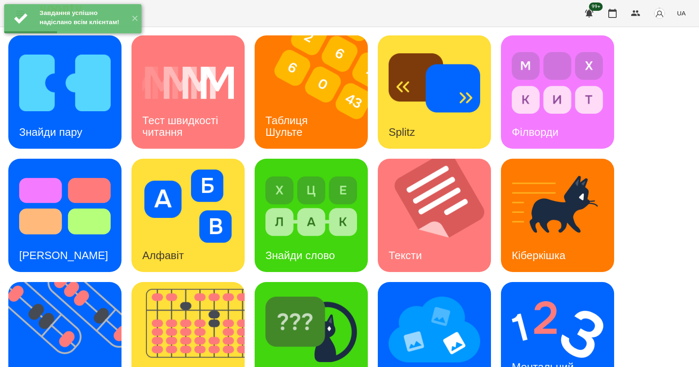
scroll to position [160, 0]
click at [553, 350] on div "Ментальний рахунок" at bounding box center [544, 372] width 87 height 45
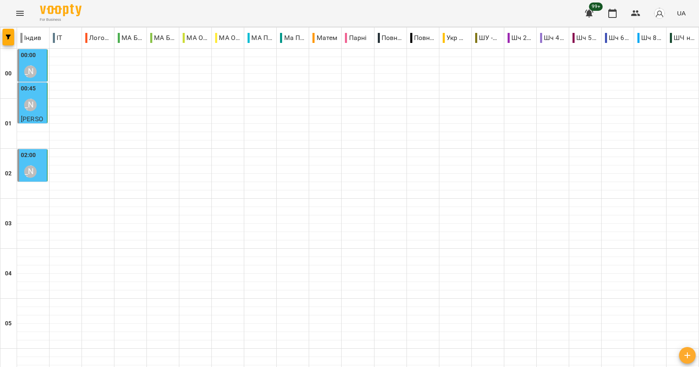
scroll to position [915, 0]
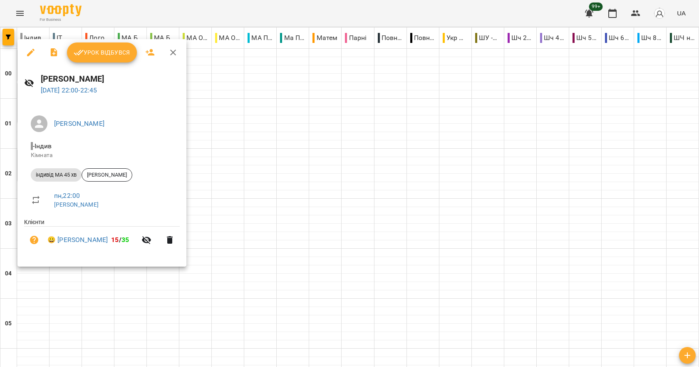
click at [317, 225] on div at bounding box center [349, 183] width 699 height 367
